Goal: Book appointment/travel/reservation

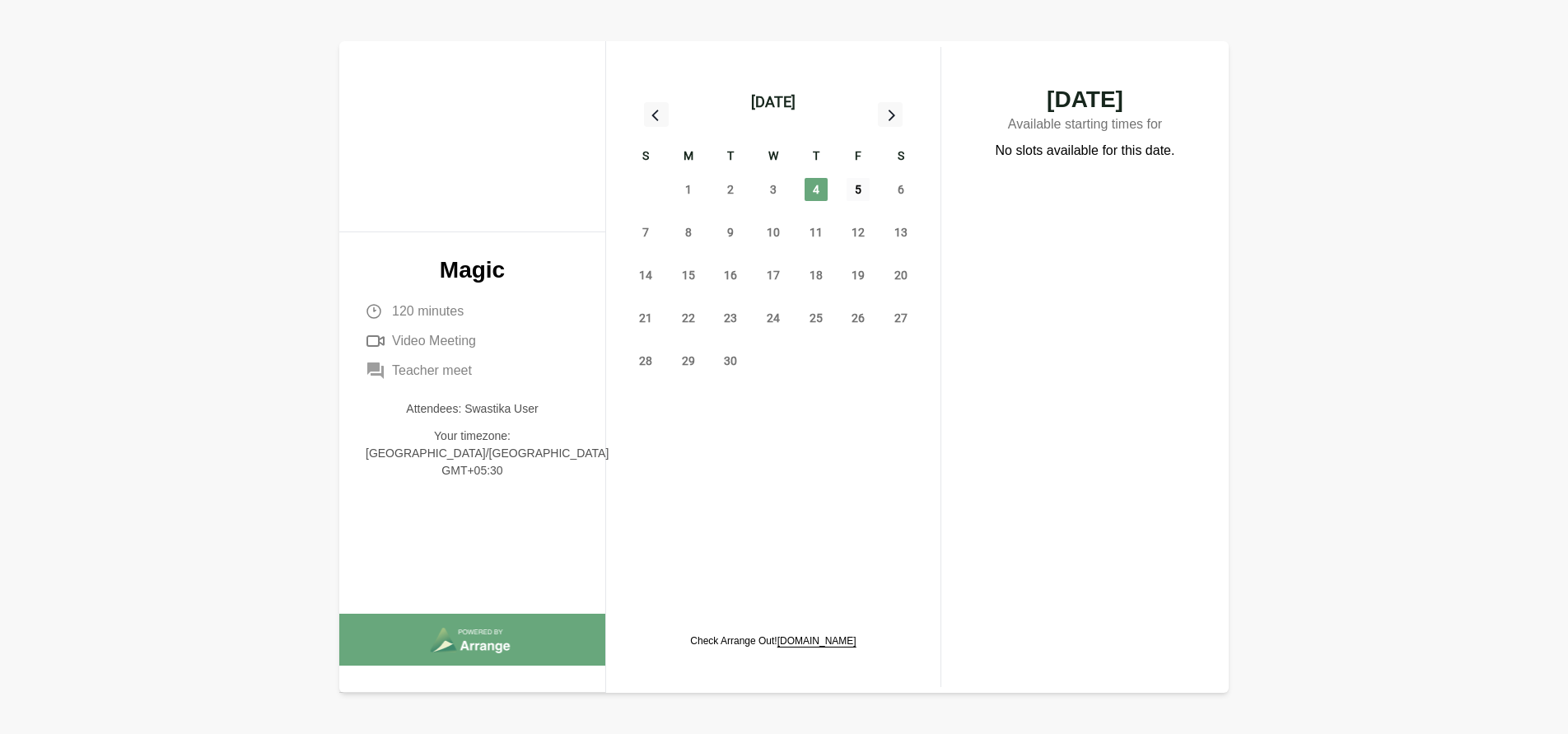
click at [858, 190] on span "5" at bounding box center [858, 188] width 23 height 23
click at [860, 227] on span "12" at bounding box center [858, 232] width 23 height 23
click at [860, 261] on div "19" at bounding box center [859, 275] width 43 height 43
click at [861, 277] on span "19" at bounding box center [858, 275] width 23 height 23
